Goal: Task Accomplishment & Management: Use online tool/utility

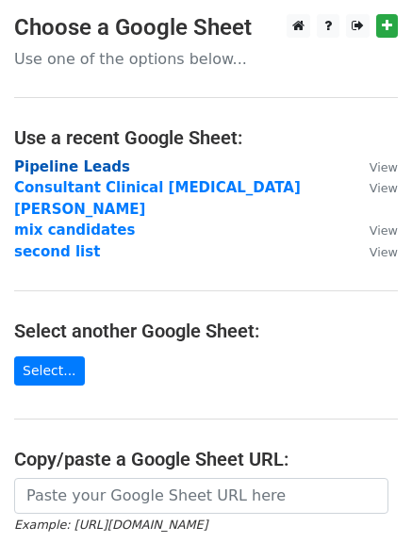
click at [52, 162] on strong "Pipeline Leads" at bounding box center [72, 166] width 116 height 17
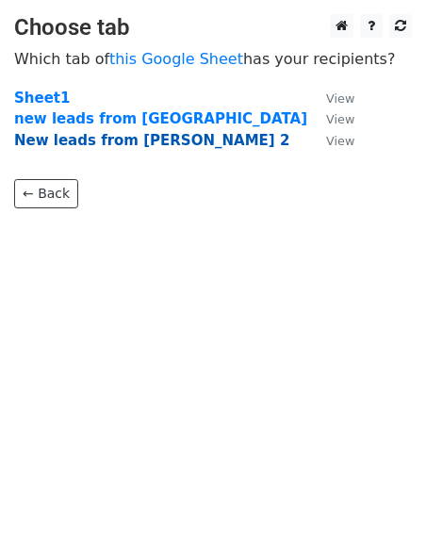
click at [109, 135] on strong "New leads from [PERSON_NAME] 2" at bounding box center [151, 140] width 275 height 17
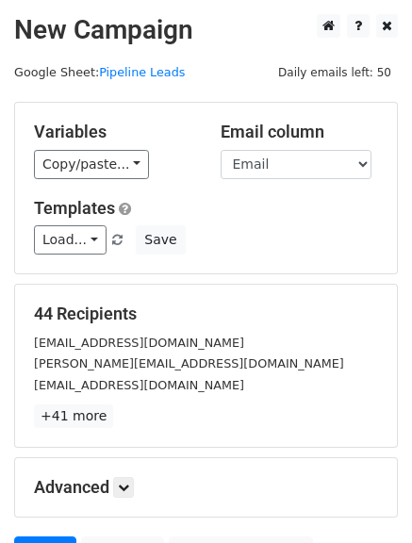
scroll to position [189, 0]
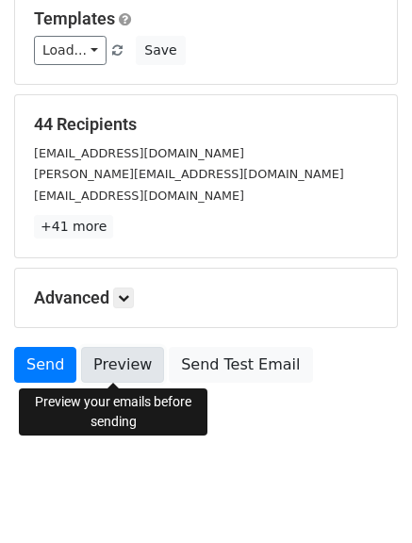
click at [97, 364] on link "Preview" at bounding box center [122, 365] width 83 height 36
click at [107, 362] on link "Preview" at bounding box center [122, 365] width 83 height 36
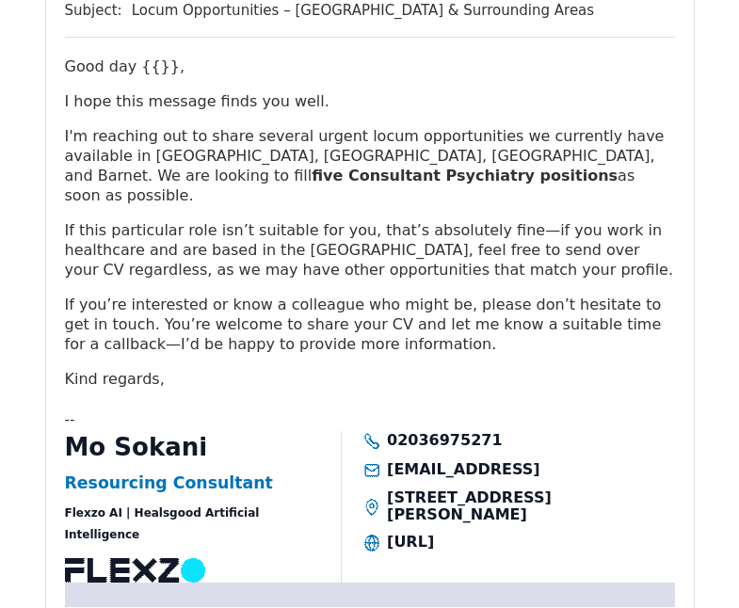
scroll to position [2252, 0]
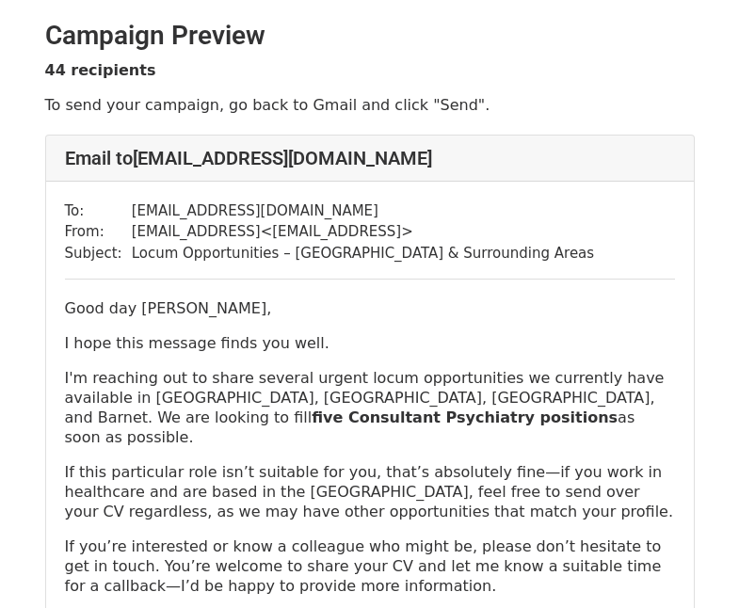
click at [206, 413] on p "I'm reaching out to share several urgent locum opportunities we currently have …" at bounding box center [370, 407] width 610 height 79
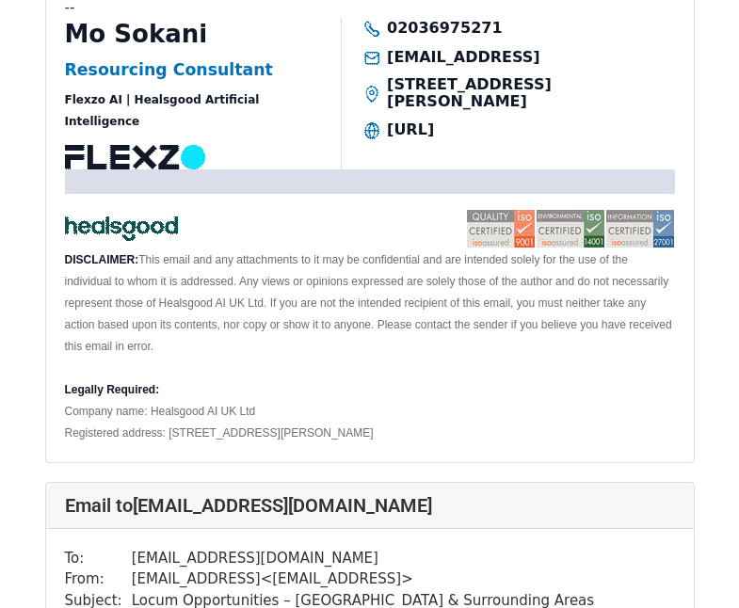
scroll to position [3634, 0]
